Goal: Navigation & Orientation: Find specific page/section

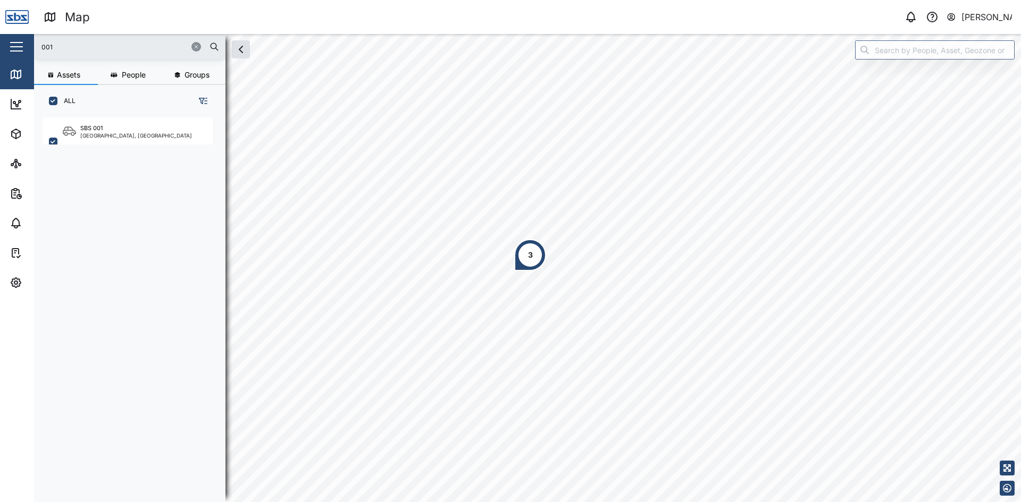
click at [536, 262] on div "3" at bounding box center [530, 255] width 32 height 32
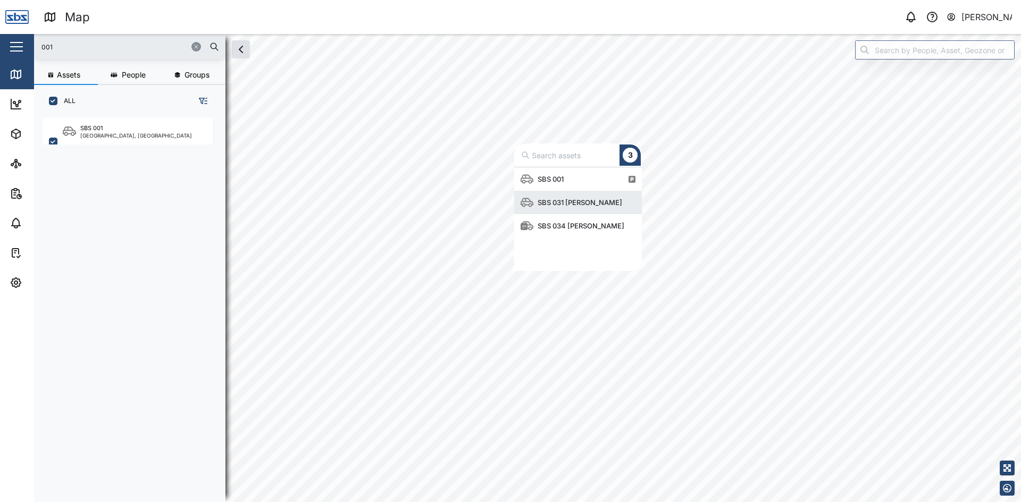
scroll to position [96, 120]
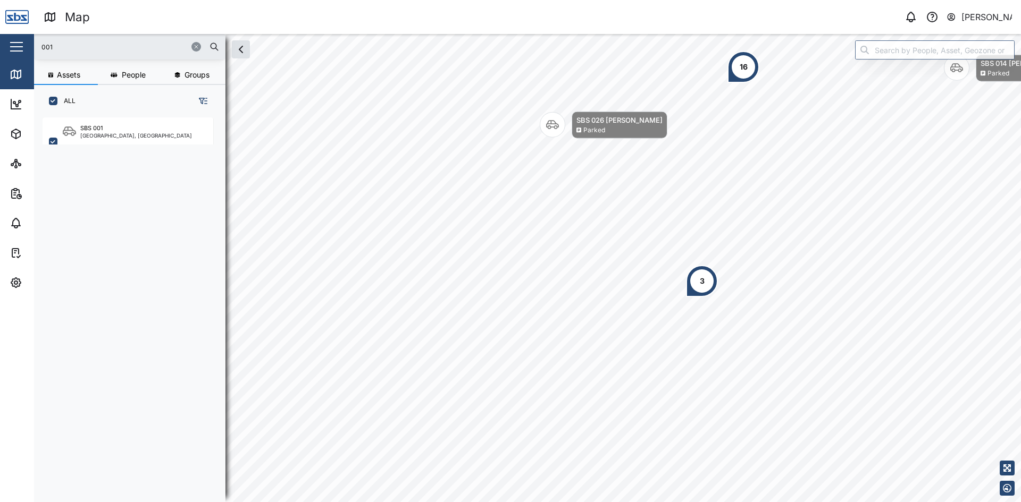
click at [198, 45] on icon "button" at bounding box center [196, 47] width 6 height 6
